Goal: Information Seeking & Learning: Learn about a topic

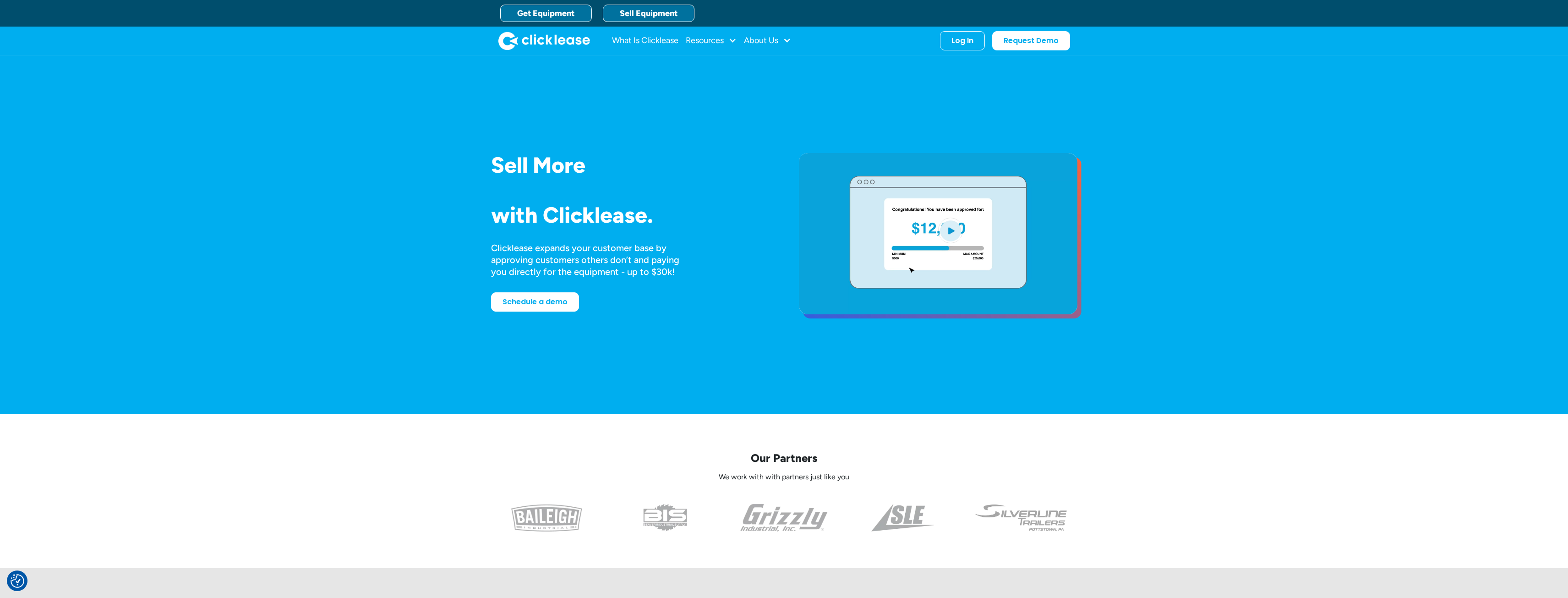
click at [560, 11] on link "Get Equipment" at bounding box center [545, 13] width 92 height 18
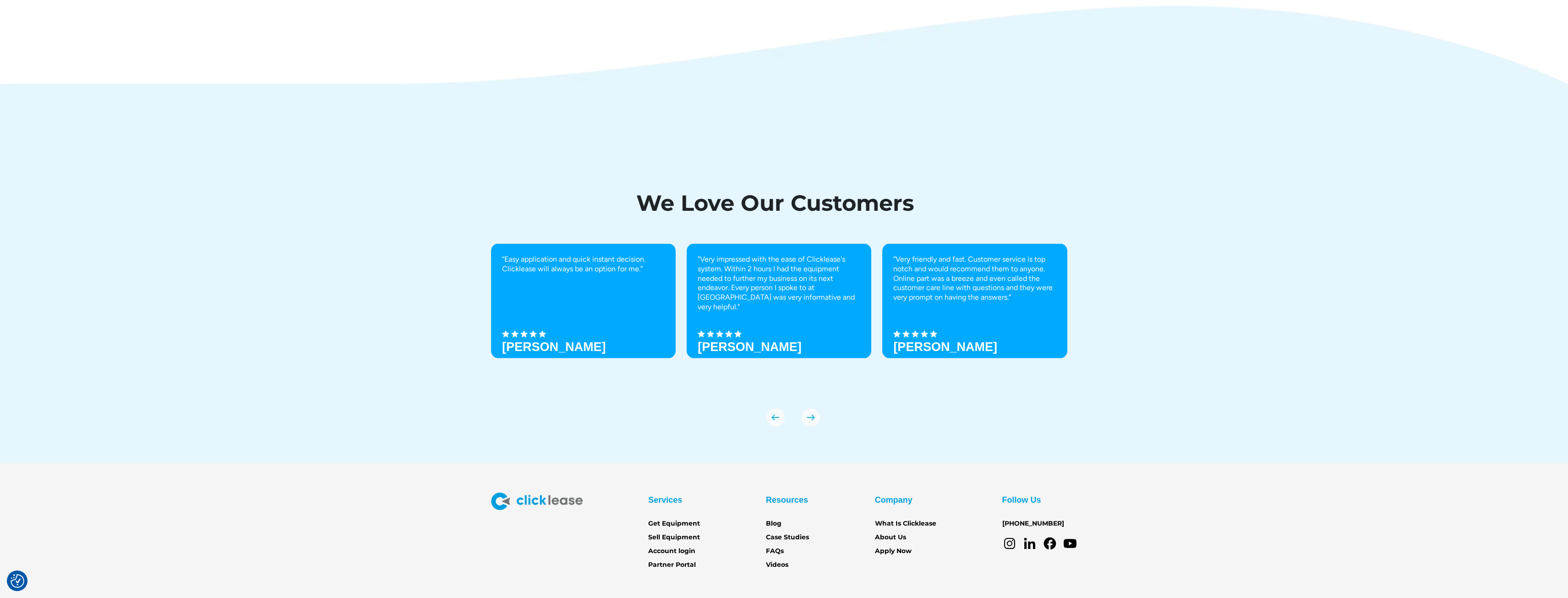
scroll to position [3207, 0]
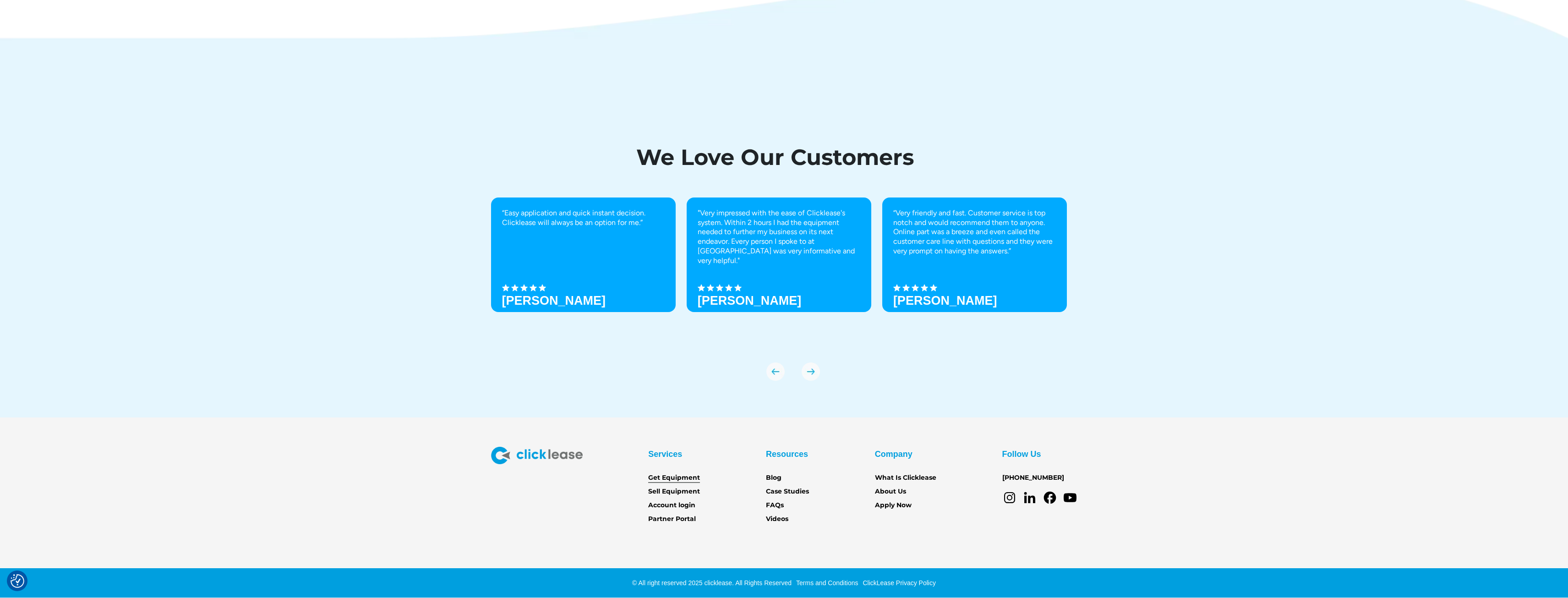
click at [685, 479] on link "Get Equipment" at bounding box center [673, 477] width 52 height 10
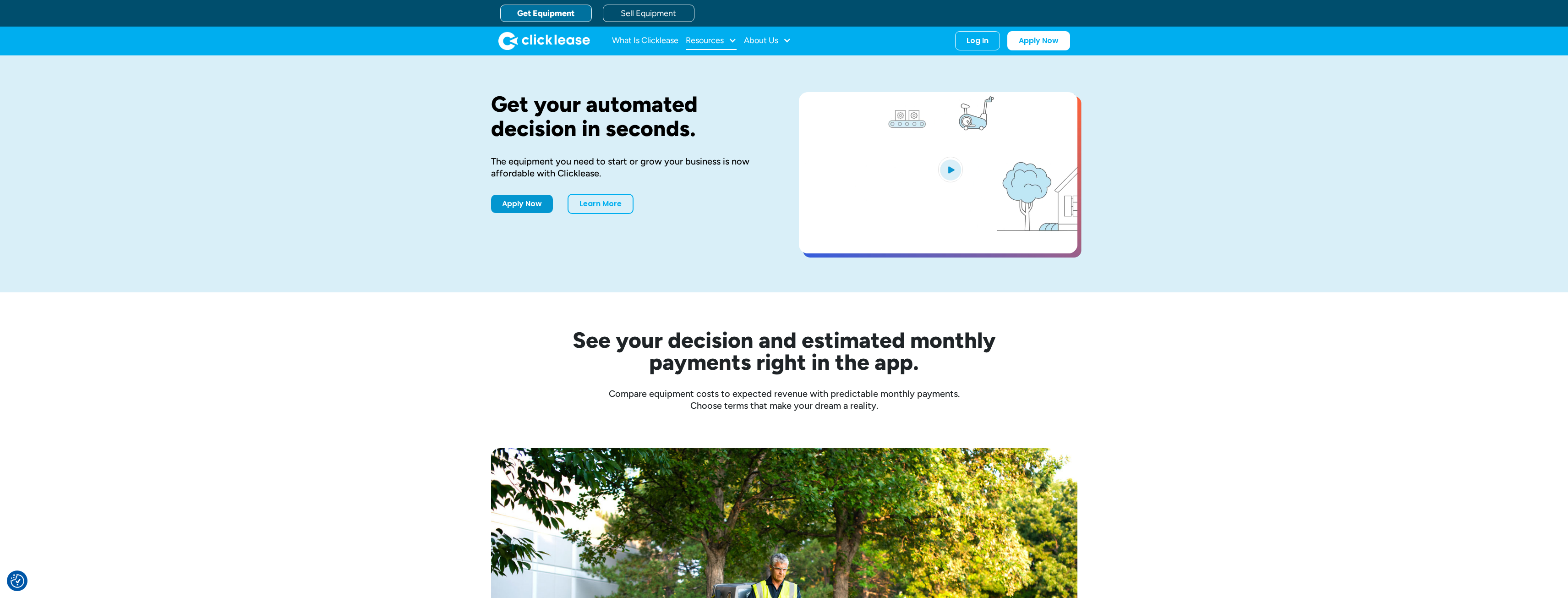
click at [729, 40] on div at bounding box center [732, 40] width 8 height 8
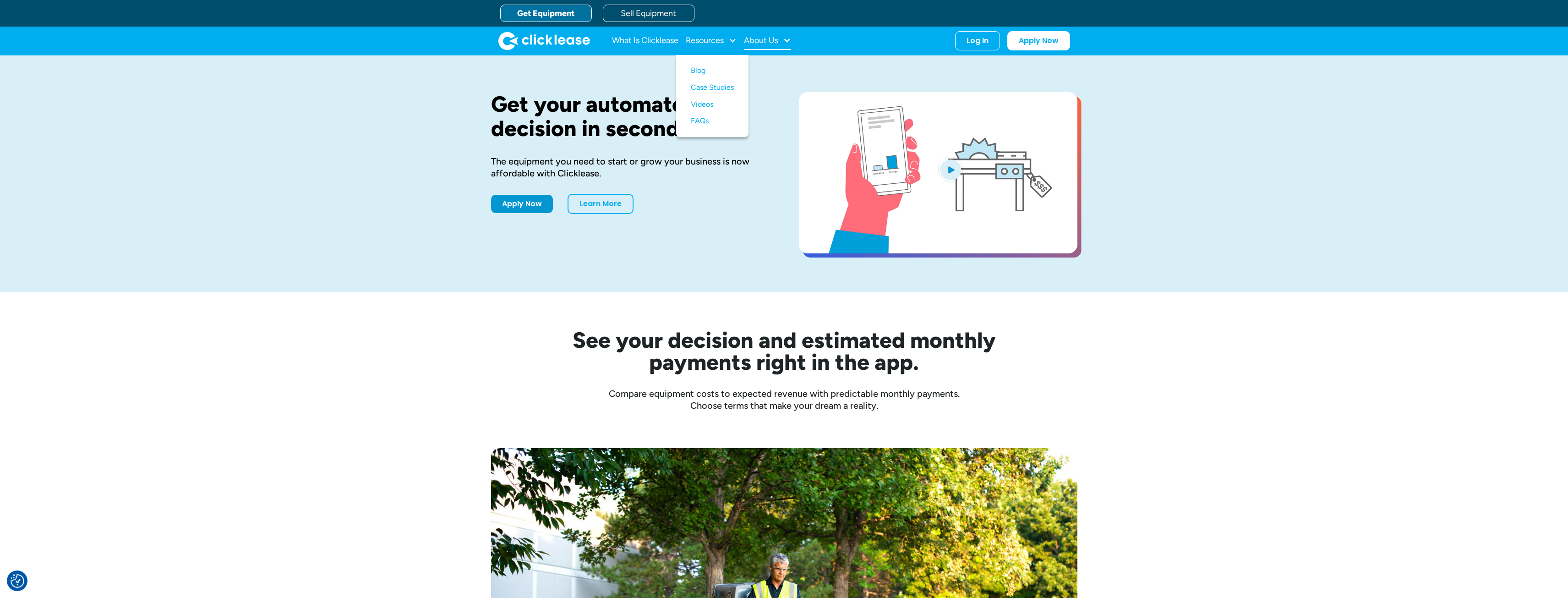
click at [765, 40] on div "About Us" at bounding box center [760, 40] width 35 height 0
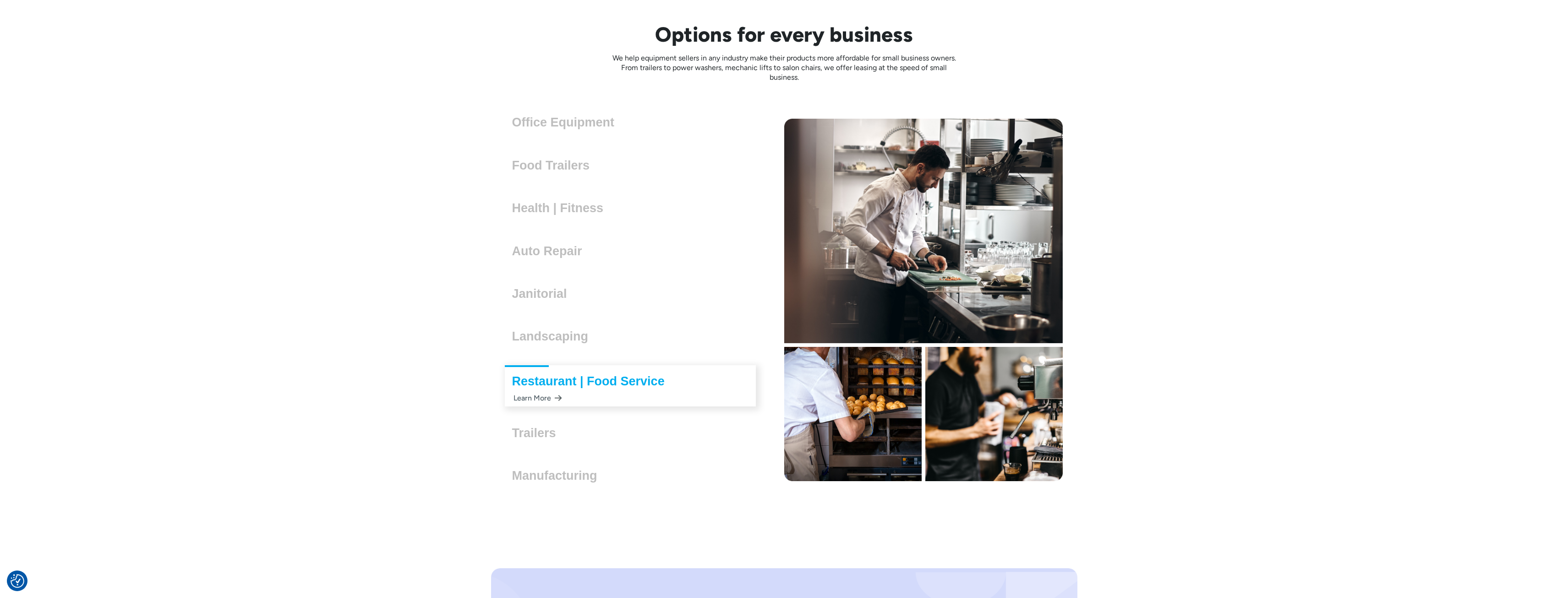
scroll to position [2748, 0]
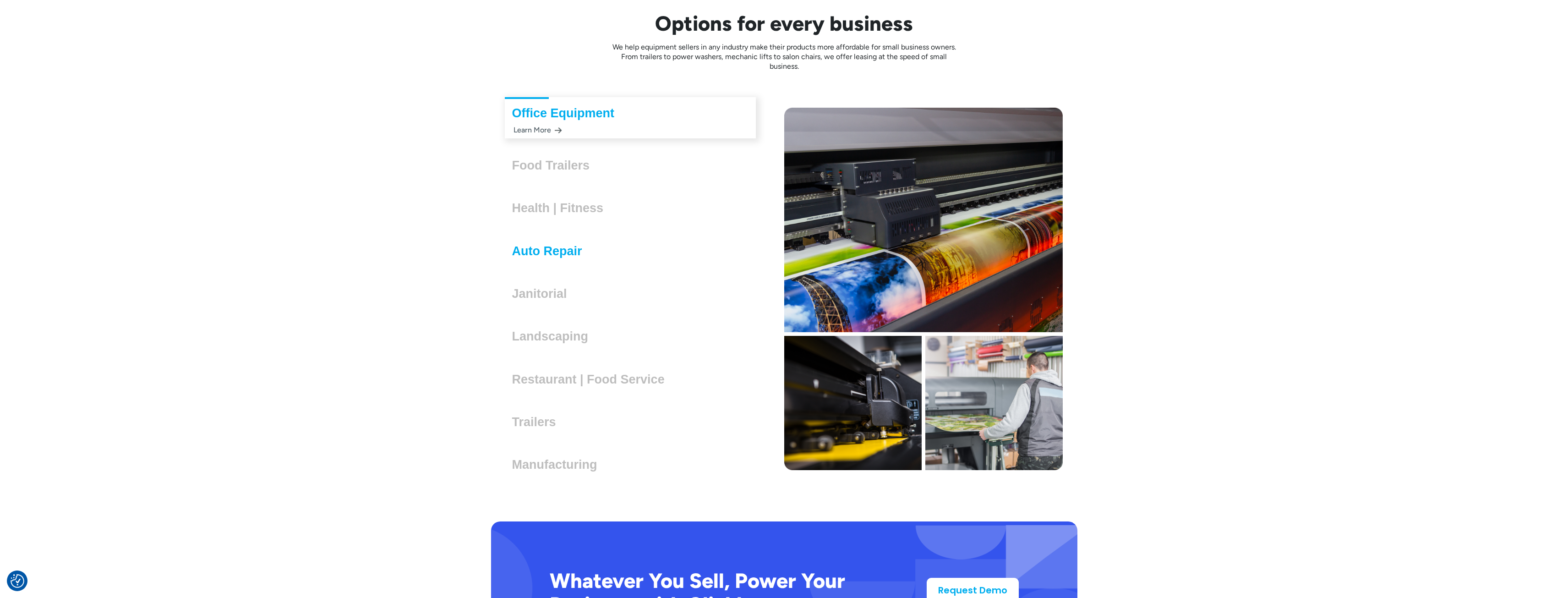
click at [571, 251] on h3 "Auto Repair" at bounding box center [550, 251] width 77 height 13
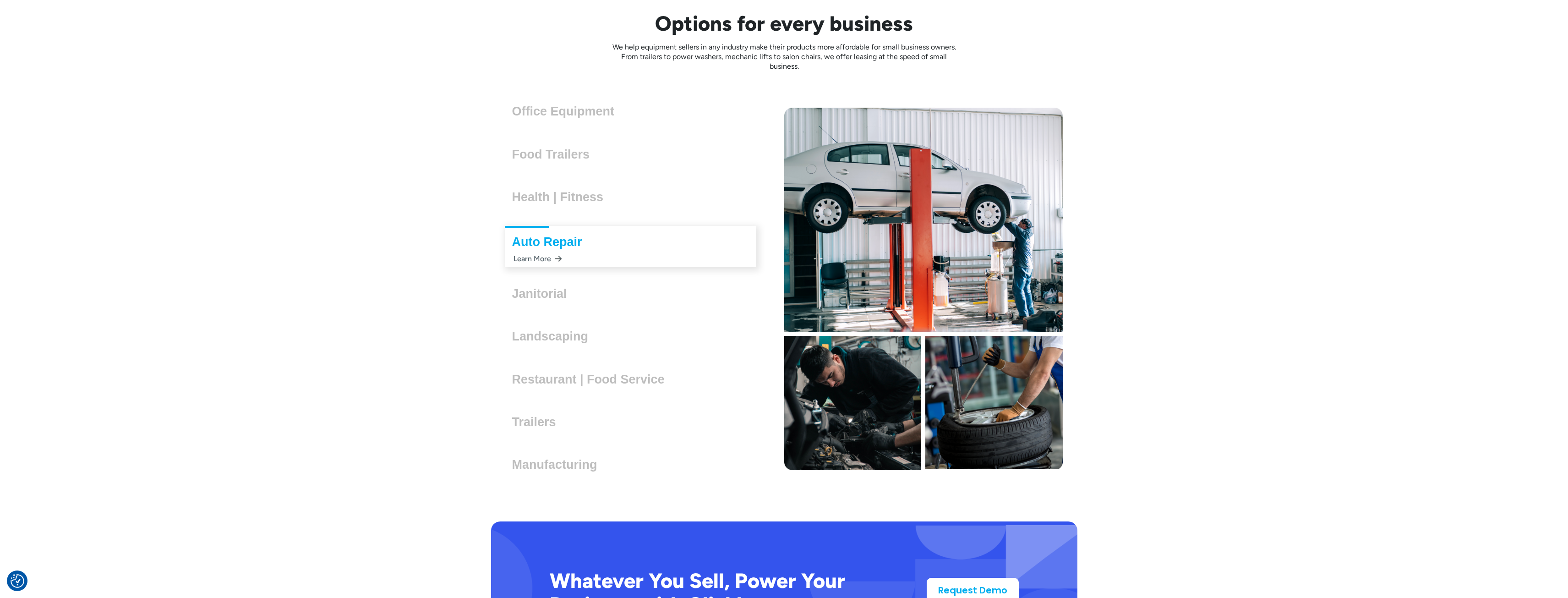
click at [559, 251] on div "Auto Repair Lorem ipsum dolor sit amet, consectetur adipiscing elit. Suspendiss…" at bounding box center [630, 246] width 251 height 41
click at [551, 244] on h3 "Auto Repair" at bounding box center [550, 241] width 77 height 13
click at [539, 257] on div "Learn More" at bounding box center [537, 259] width 50 height 18
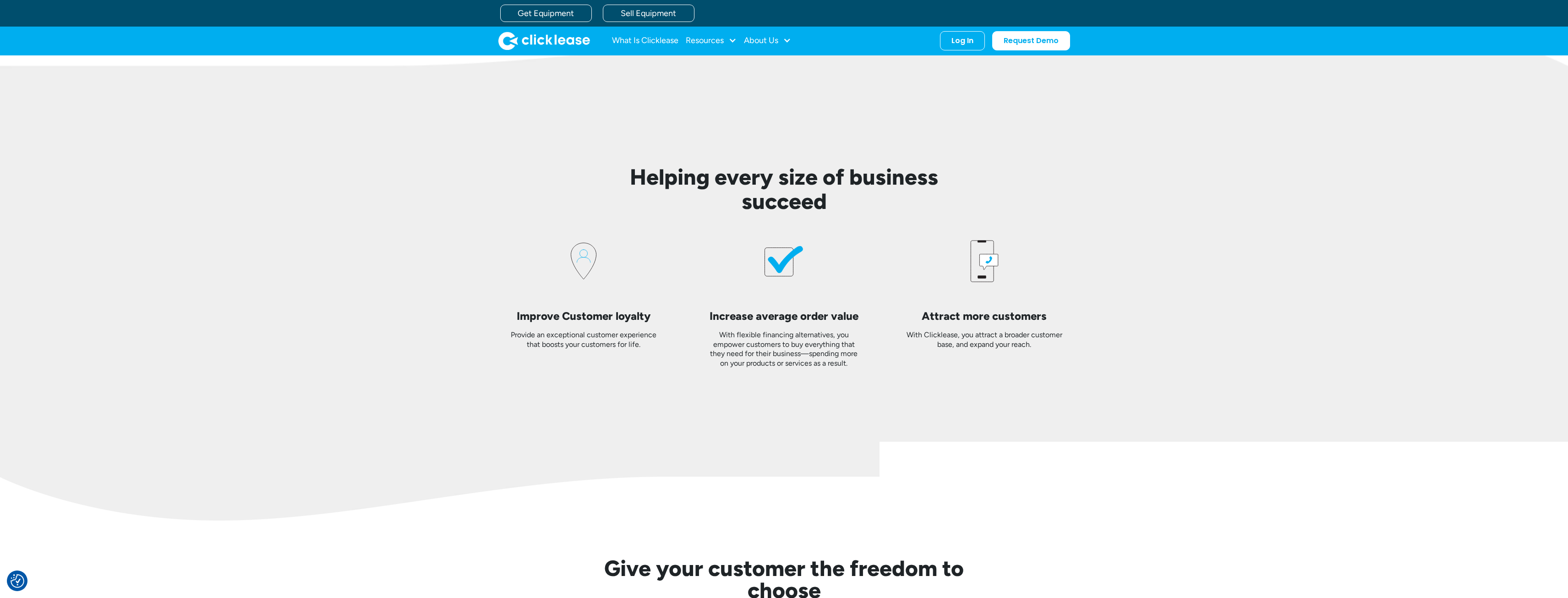
scroll to position [1545, 0]
